Goal: Information Seeking & Learning: Learn about a topic

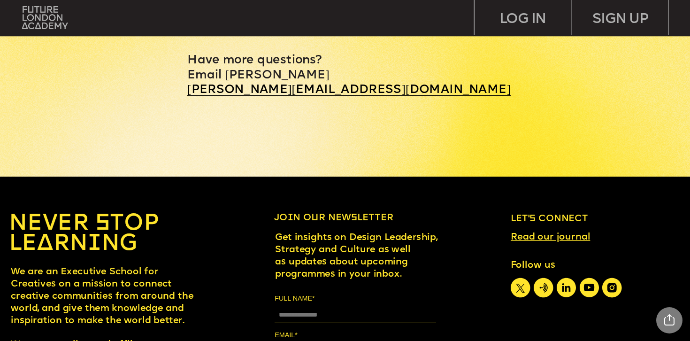
scroll to position [4208, 0]
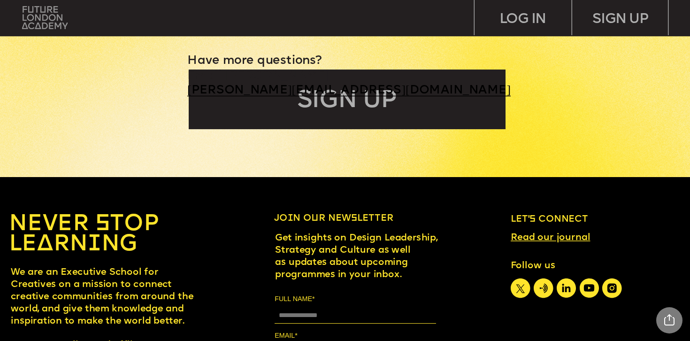
click at [36, 14] on img at bounding box center [44, 17] width 45 height 23
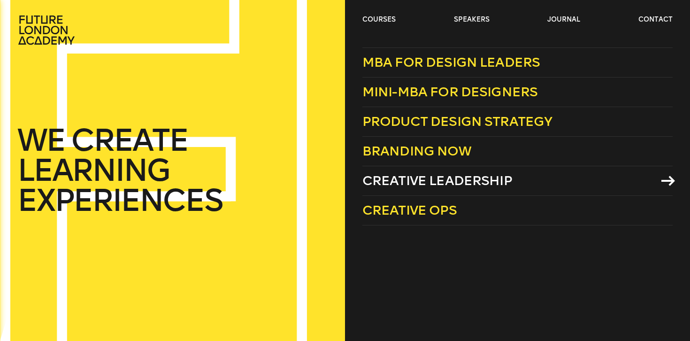
click at [399, 181] on span "Creative Leadership" at bounding box center [437, 180] width 150 height 15
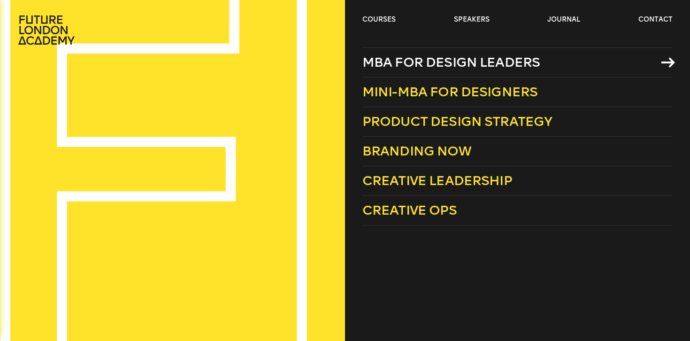
click at [379, 63] on span "MBA for Design Leaders" at bounding box center [451, 61] width 178 height 15
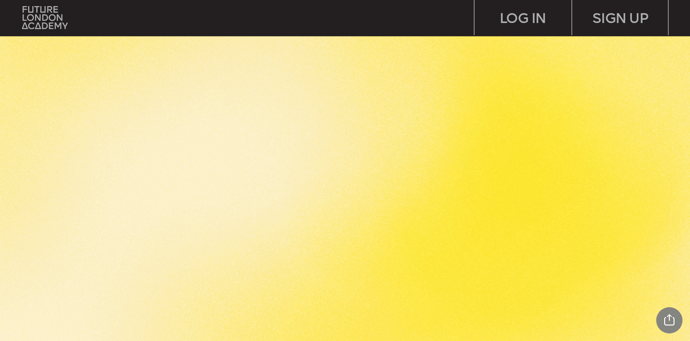
scroll to position [318, 0]
